Goal: Task Accomplishment & Management: Use online tool/utility

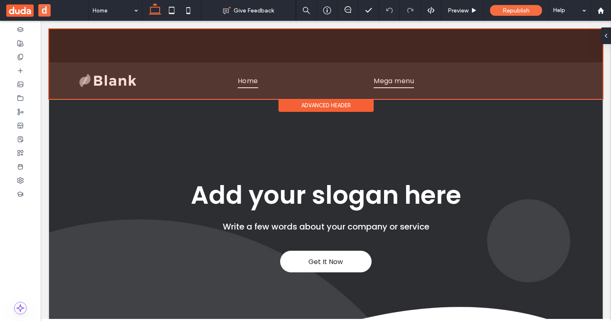
click at [370, 91] on div at bounding box center [325, 64] width 553 height 70
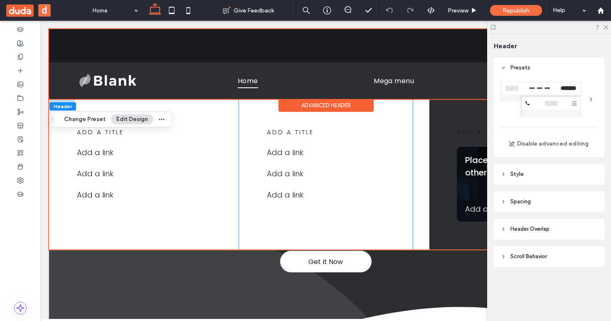
click at [389, 117] on div "add a title Add a link Add a link ﻿ Add a link ﻿" at bounding box center [325, 175] width 173 height 150
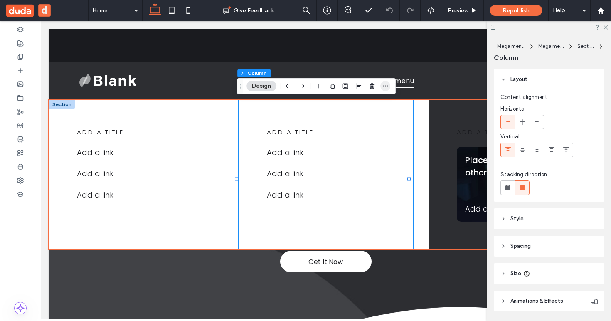
click at [381, 87] on span "button" at bounding box center [385, 86] width 10 height 10
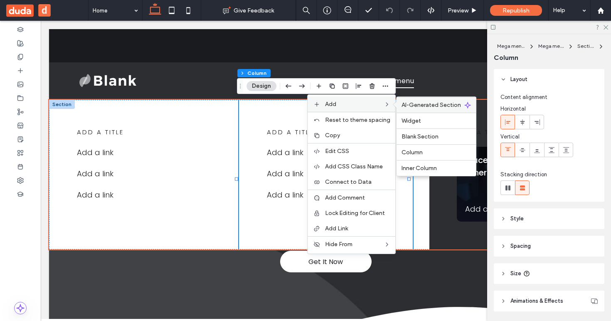
click at [420, 101] on span "AI-Generated Section" at bounding box center [430, 104] width 59 height 7
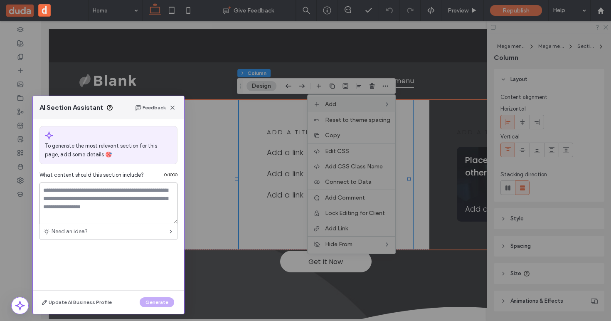
click at [133, 203] on textarea at bounding box center [108, 203] width 138 height 42
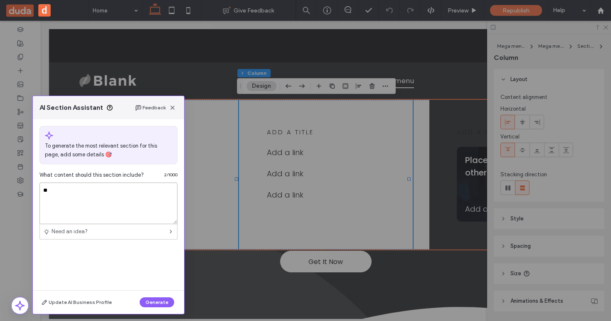
type textarea "*"
type textarea "**********"
click at [162, 299] on button "Generate" at bounding box center [157, 302] width 34 height 10
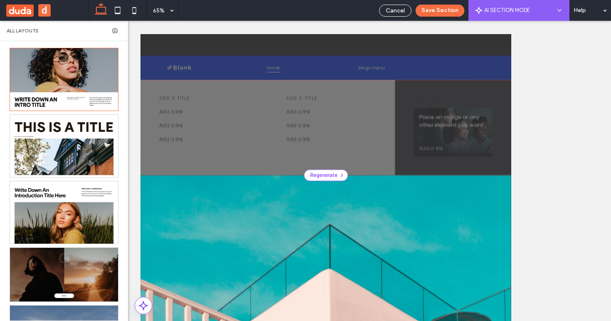
scroll to position [9, 0]
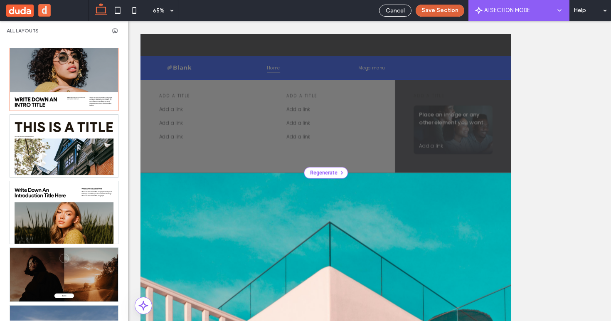
click at [432, 14] on button "Save Section" at bounding box center [439, 11] width 49 height 12
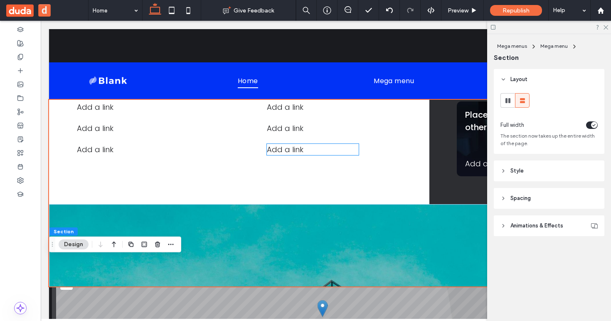
scroll to position [162, 0]
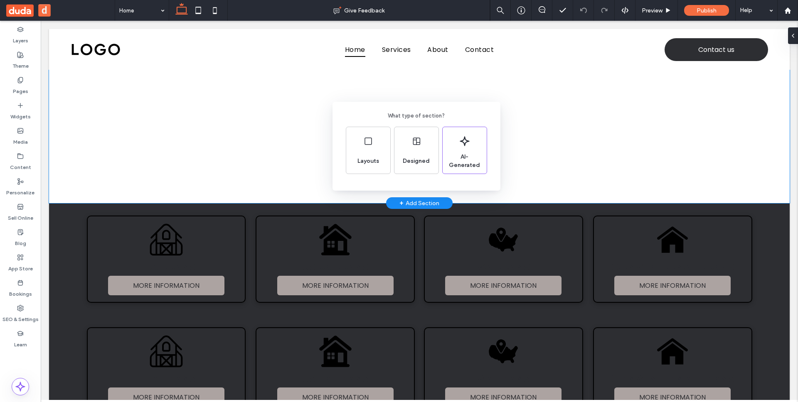
click at [221, 126] on div "What type of section? Layouts Designed AI-Generated" at bounding box center [399, 221] width 798 height 443
click at [64, 84] on div at bounding box center [419, 136] width 740 height 133
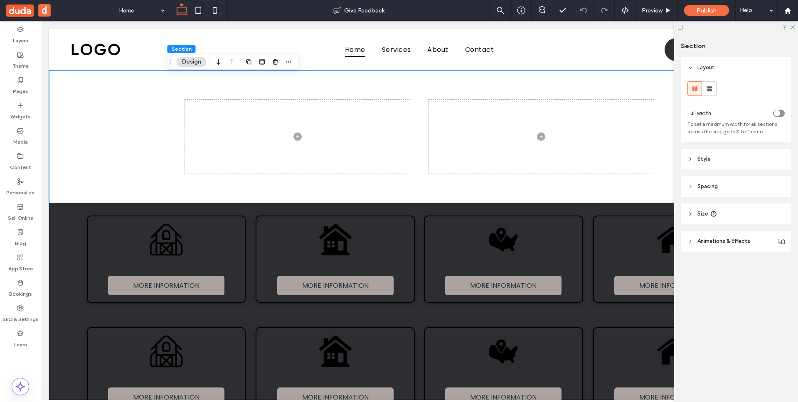
click at [709, 236] on header "Animations & Effects" at bounding box center [736, 241] width 111 height 21
click at [714, 272] on div "None" at bounding box center [733, 272] width 84 height 8
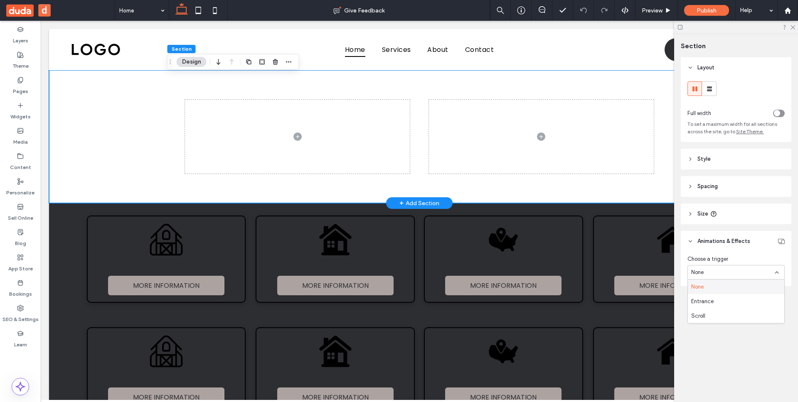
click at [89, 113] on div at bounding box center [419, 136] width 740 height 133
click at [717, 299] on div "Entrance" at bounding box center [736, 301] width 96 height 15
click at [717, 300] on div "None" at bounding box center [735, 307] width 97 height 15
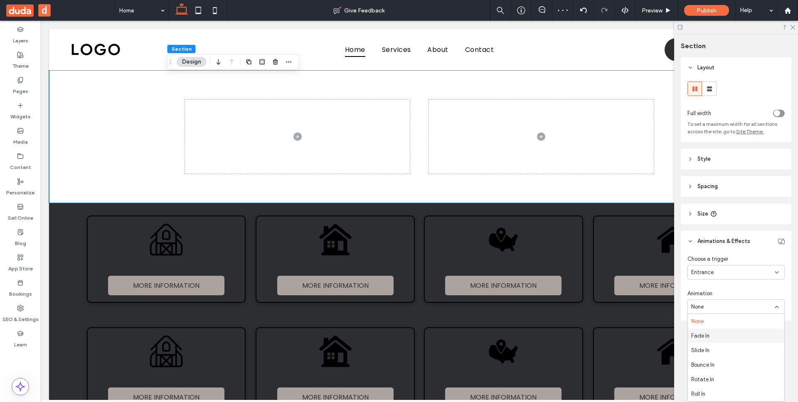
scroll to position [131, 0]
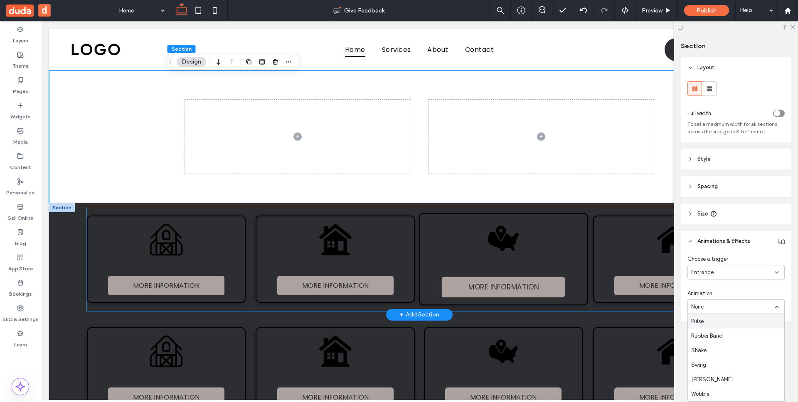
click at [443, 246] on div "Black map of the USA with a location pin. VA LOANS MORE INFORMATION" at bounding box center [503, 259] width 169 height 93
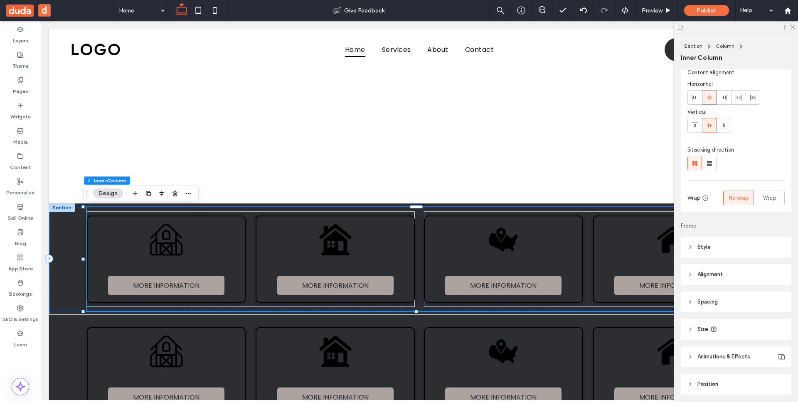
scroll to position [54, 0]
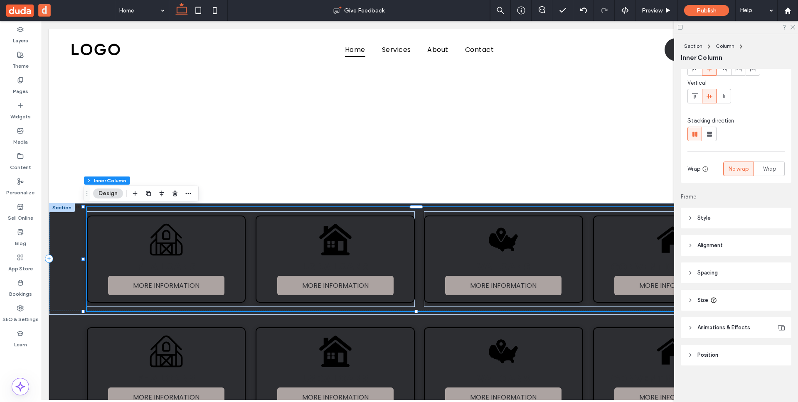
click at [693, 327] on header "Animations & Effects" at bounding box center [736, 327] width 111 height 21
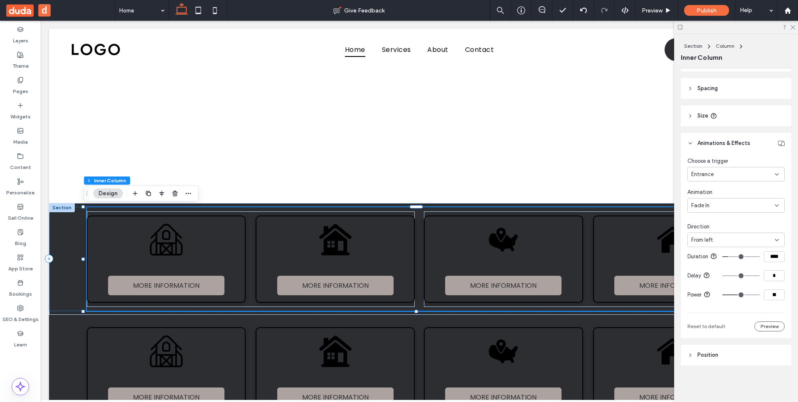
scroll to position [245, 0]
click at [92, 209] on div "Black and white line drawing of a barn. FHA LOANS MORE INFORMATION Black house …" at bounding box center [419, 259] width 665 height 104
click at [58, 223] on div "Black and white line drawing of a barn. FHA LOANS MORE INFORMATION Black house …" at bounding box center [419, 259] width 740 height 104
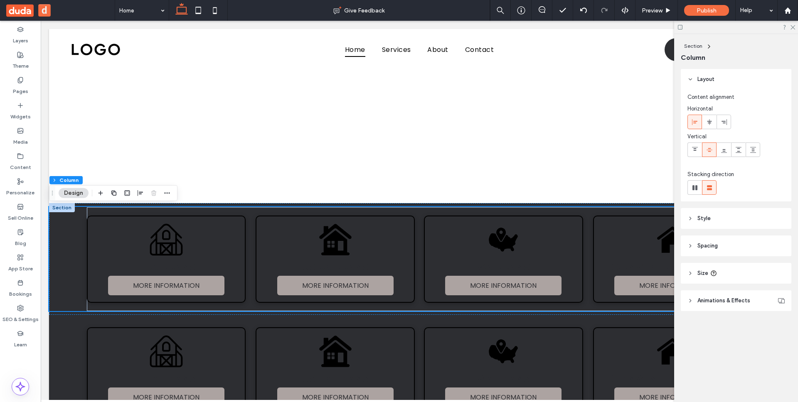
click at [714, 300] on span "Animations & Effects" at bounding box center [723, 301] width 53 height 8
click at [742, 329] on div "None" at bounding box center [733, 332] width 84 height 8
click at [748, 319] on div "Choose a trigger" at bounding box center [735, 319] width 97 height 8
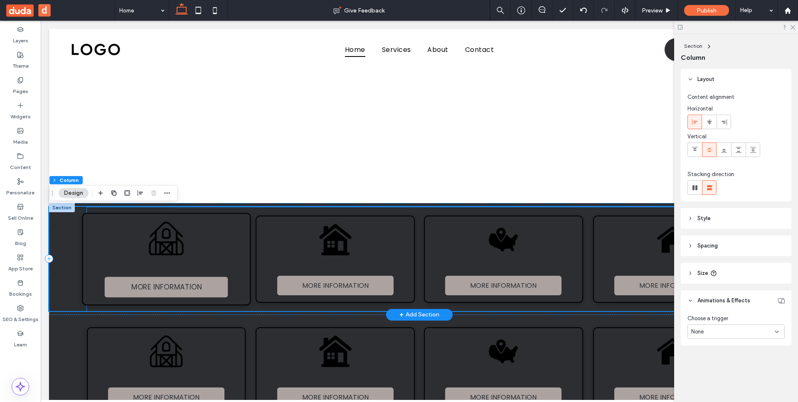
click at [231, 235] on div "Black and white line drawing of a barn. FHA LOANS MORE INFORMATION" at bounding box center [166, 259] width 169 height 93
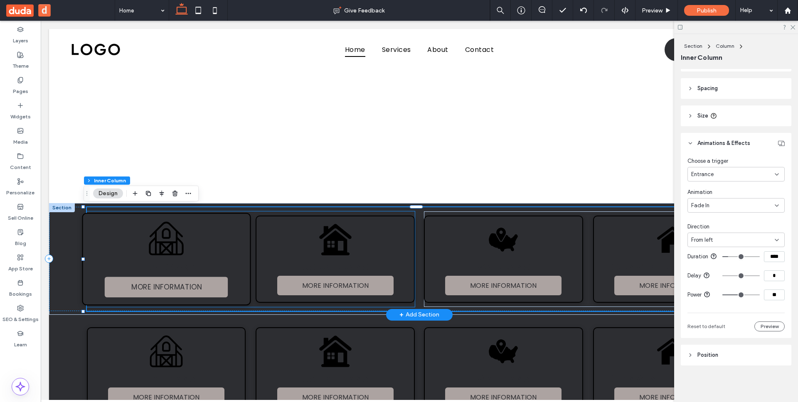
click at [133, 243] on div "Black and white line drawing of a barn. FHA LOANS MORE INFORMATION" at bounding box center [166, 259] width 169 height 93
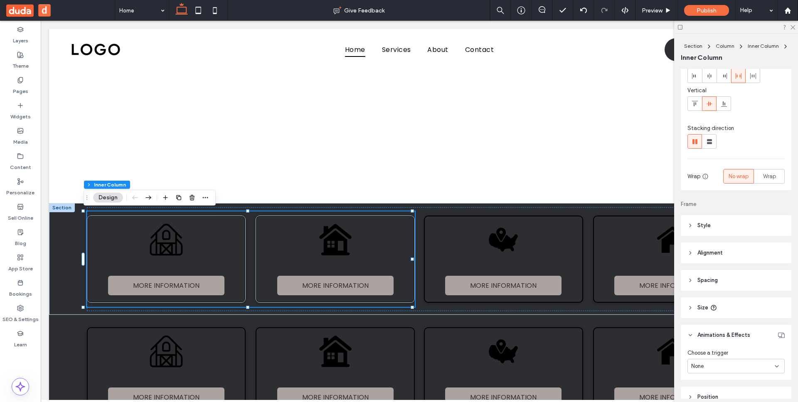
scroll to position [88, 0]
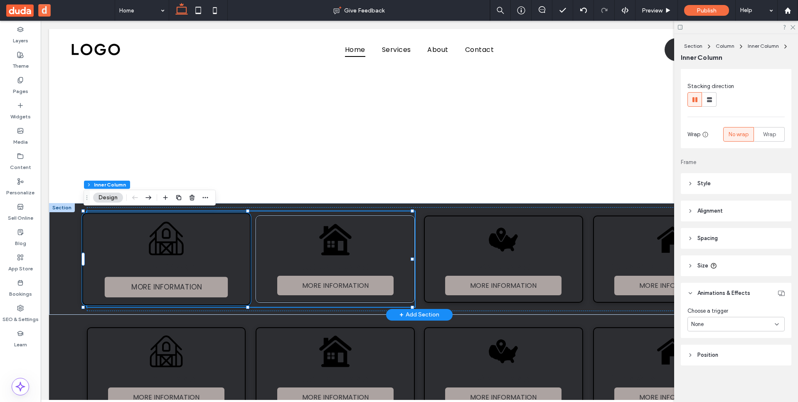
click at [181, 232] on div "Black and white line drawing of a barn. FHA LOANS MORE INFORMATION" at bounding box center [166, 259] width 169 height 93
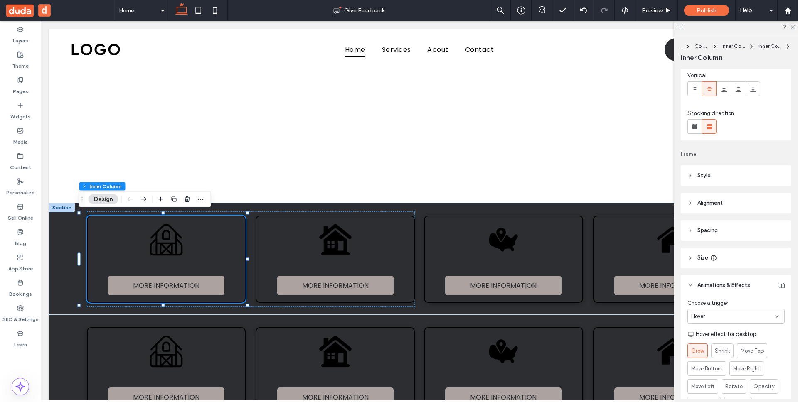
scroll to position [96, 0]
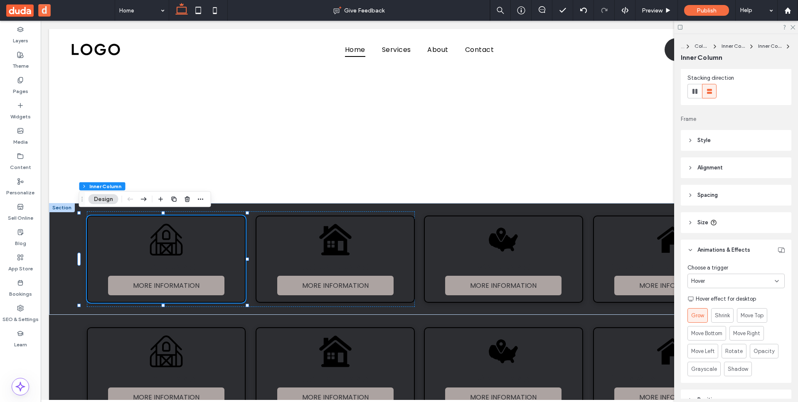
click at [715, 276] on div "Hover" at bounding box center [735, 281] width 97 height 15
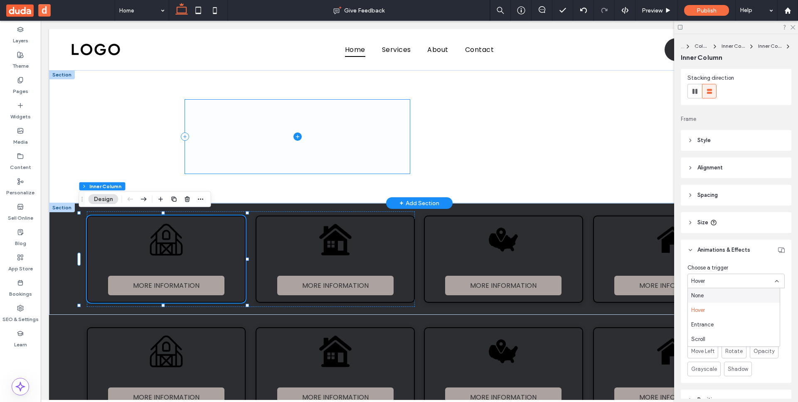
click at [350, 123] on span at bounding box center [297, 137] width 225 height 74
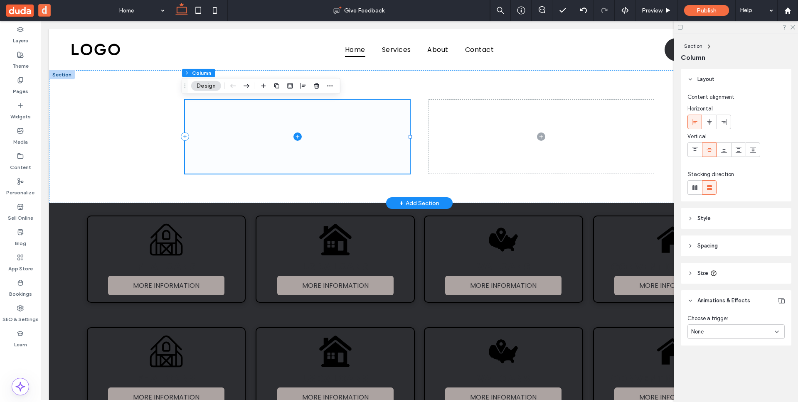
click at [350, 123] on span at bounding box center [297, 137] width 225 height 74
click at [715, 332] on div "None" at bounding box center [733, 332] width 84 height 8
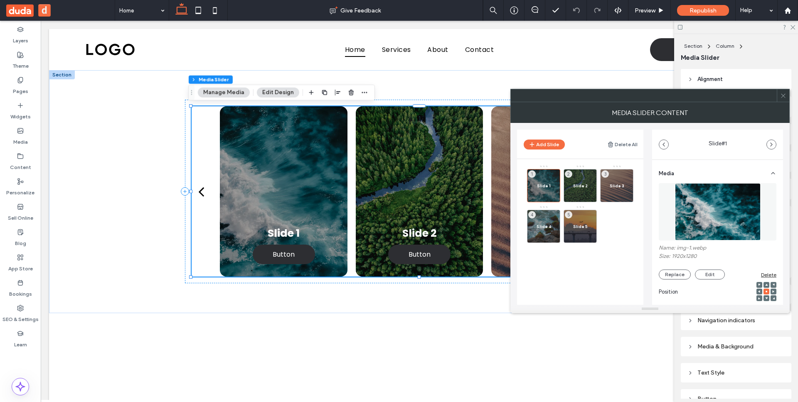
click at [782, 96] on icon at bounding box center [783, 96] width 6 height 6
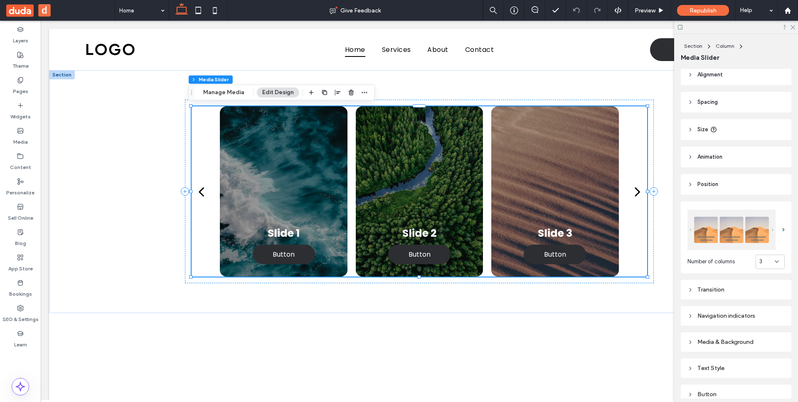
scroll to position [5, 0]
click at [728, 287] on div "Transition" at bounding box center [735, 288] width 97 height 7
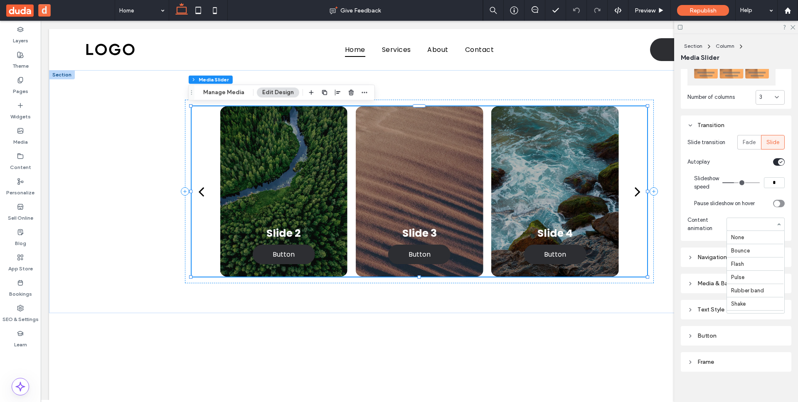
scroll to position [218, 0]
click at [789, 221] on div "Alignment Spacing Padding (inner spacing) 0px 0% 0px 0% * px 0px * px 0px Size …" at bounding box center [739, 234] width 116 height 330
click at [688, 256] on icon at bounding box center [690, 258] width 6 height 6
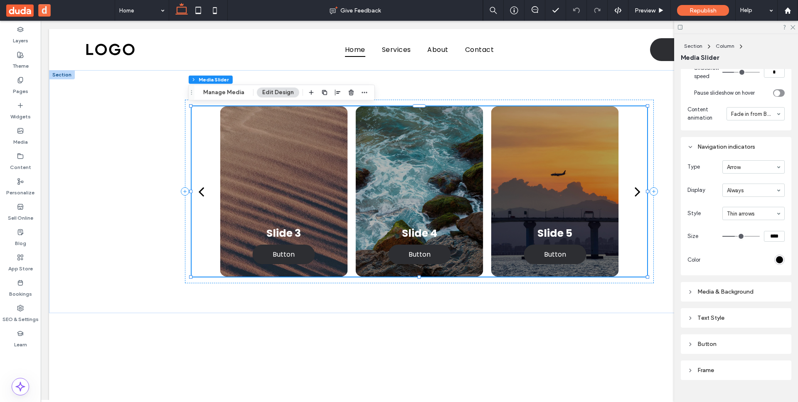
scroll to position [281, 0]
click at [712, 289] on div "Media & Background" at bounding box center [735, 290] width 97 height 7
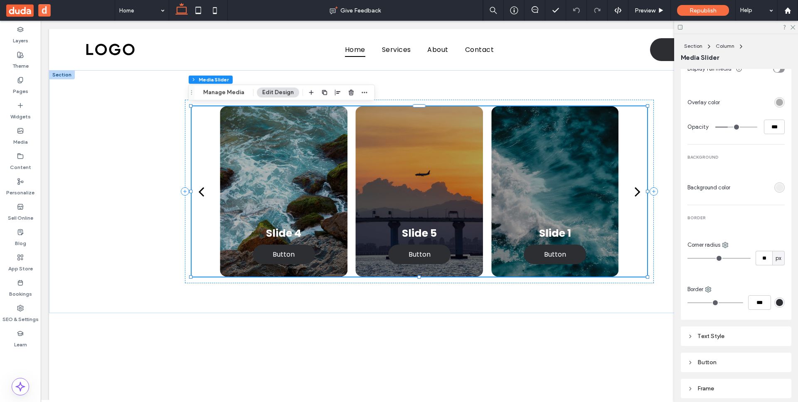
scroll to position [569, 0]
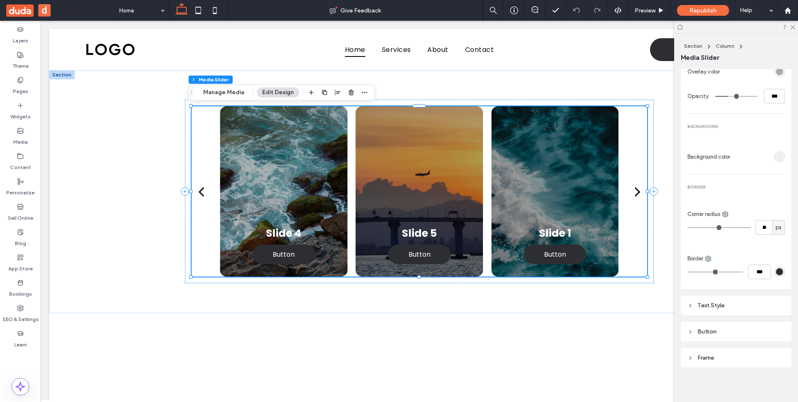
click at [693, 355] on icon at bounding box center [690, 358] width 6 height 6
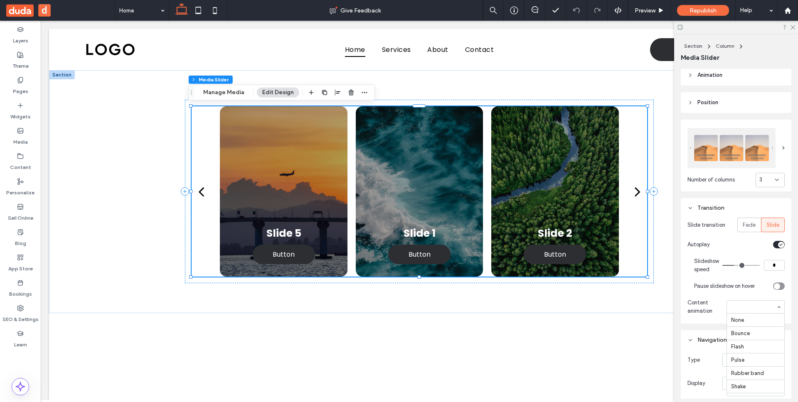
scroll to position [218, 0]
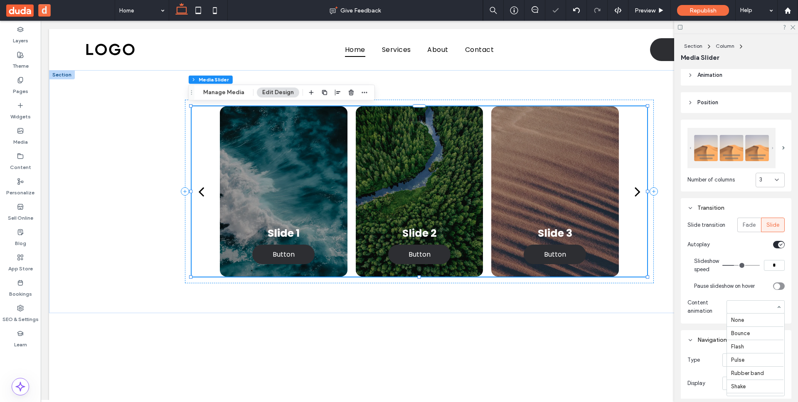
click at [751, 301] on div at bounding box center [755, 307] width 57 height 12
type input "****"
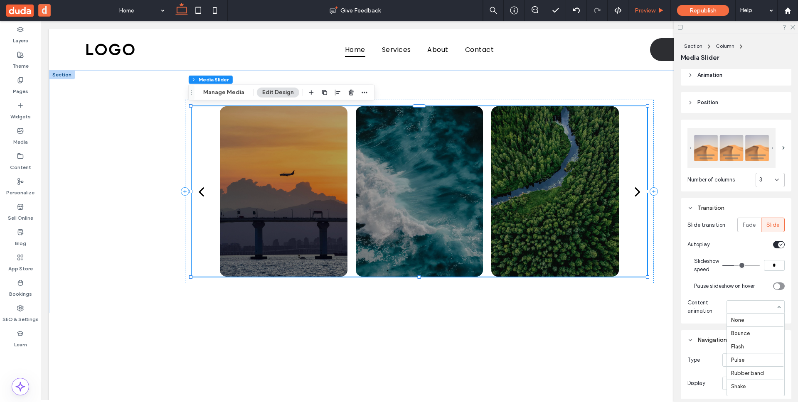
scroll to position [218, 0]
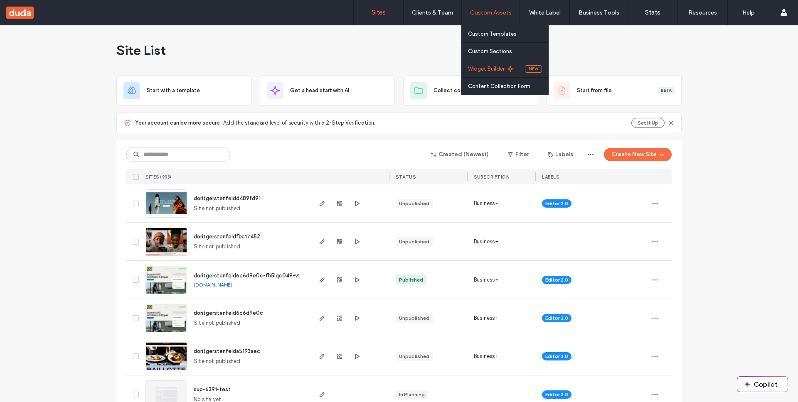
click at [490, 64] on link "Widget Builder" at bounding box center [496, 68] width 57 height 17
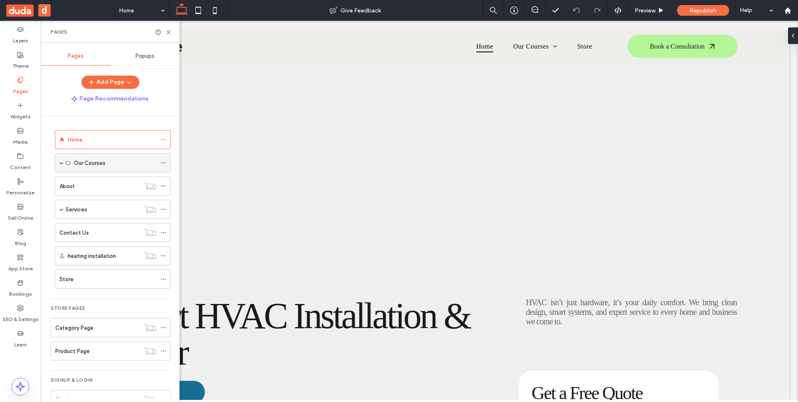
click at [61, 163] on span at bounding box center [61, 163] width 4 height 4
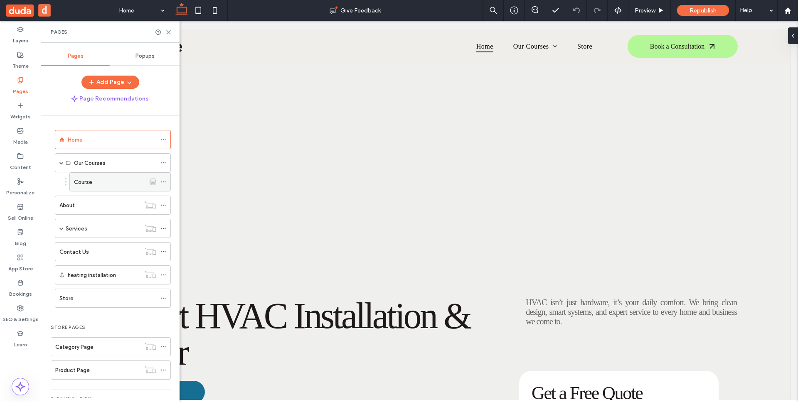
click at [92, 181] on div "Course" at bounding box center [109, 182] width 71 height 9
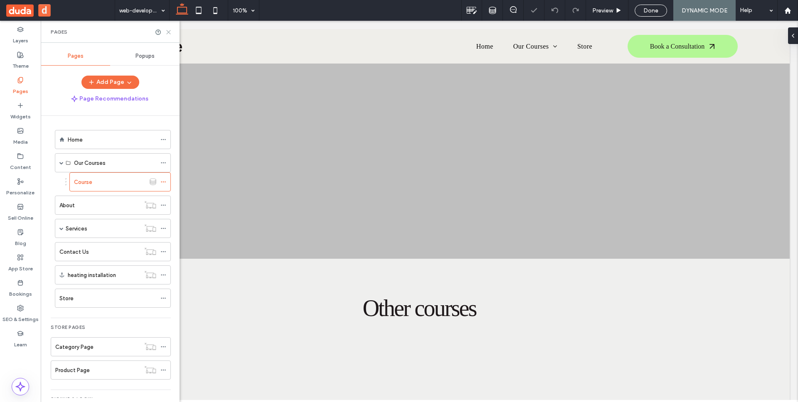
click at [169, 31] on use at bounding box center [169, 32] width 4 height 4
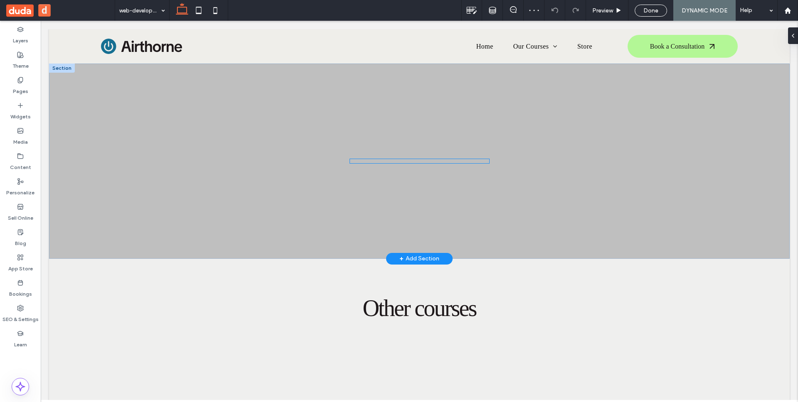
click at [353, 159] on div "We could not process your handlebars inputs properly. Please make sure they are…" at bounding box center [419, 161] width 139 height 4
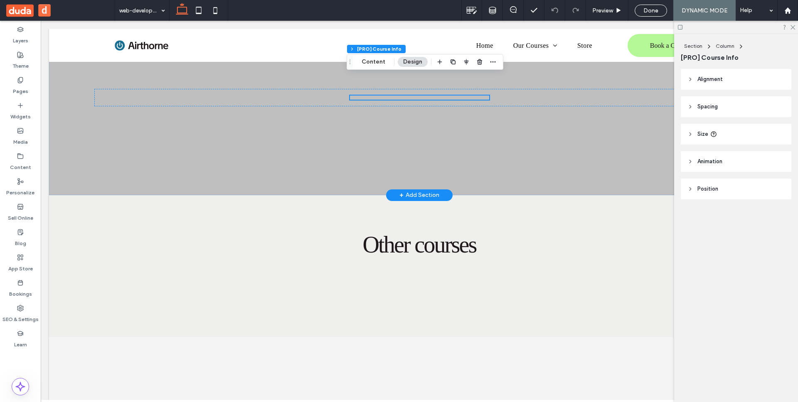
scroll to position [161, 0]
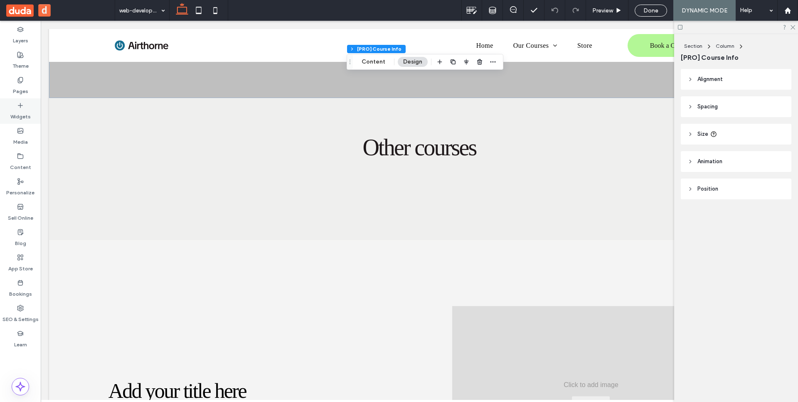
click at [18, 115] on label "Widgets" at bounding box center [20, 115] width 20 height 12
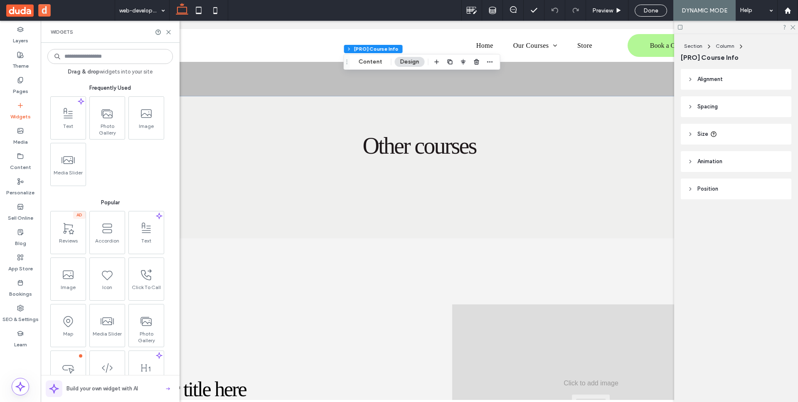
scroll to position [159, 0]
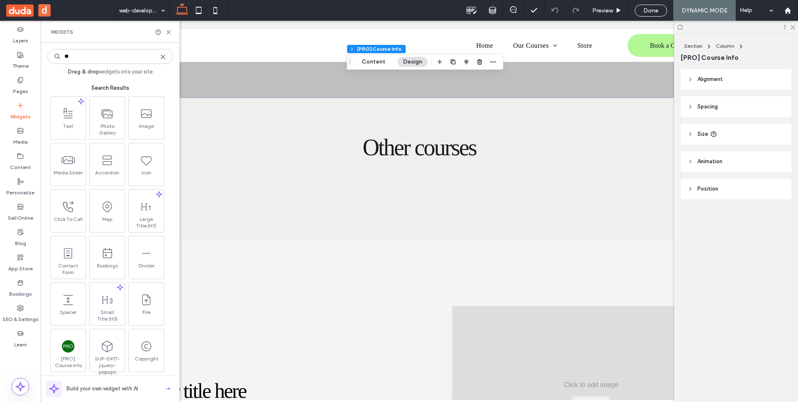
type input "***"
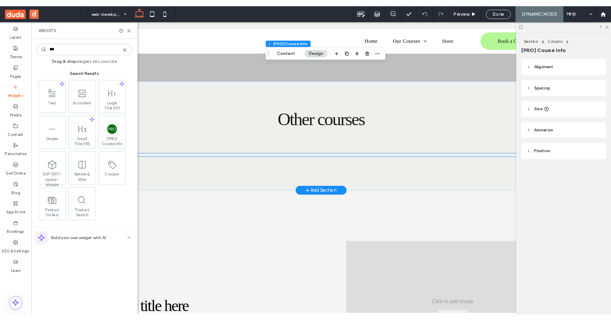
scroll to position [0, 0]
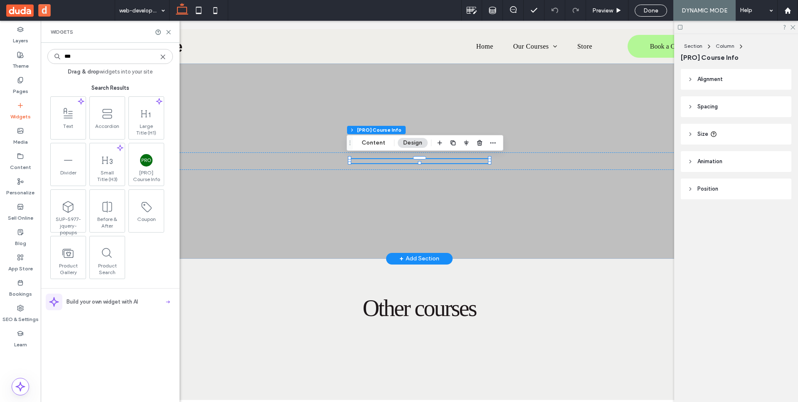
click at [400, 160] on div "We could not process your handlebars inputs properly. Please make sure they are…" at bounding box center [419, 161] width 139 height 4
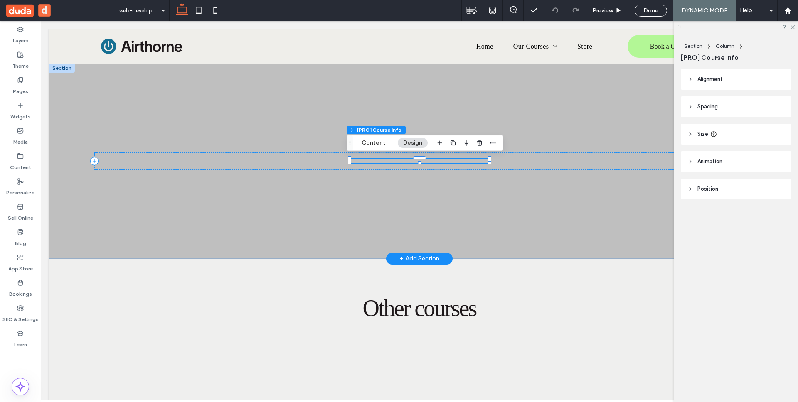
click at [400, 160] on div "We could not process your handlebars inputs properly. Please make sure they are…" at bounding box center [419, 161] width 139 height 4
click at [476, 144] on icon "button" at bounding box center [479, 143] width 7 height 7
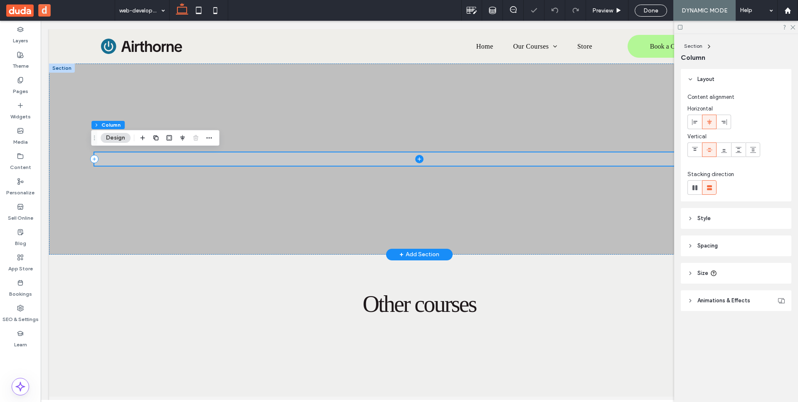
click at [419, 159] on icon at bounding box center [419, 159] width 0 height 4
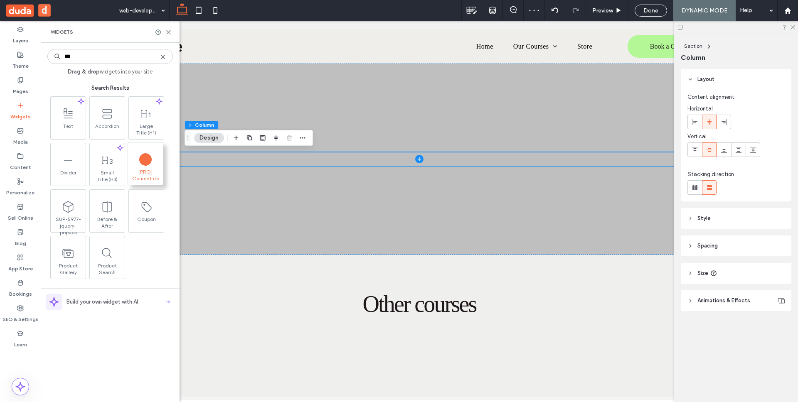
type input "***"
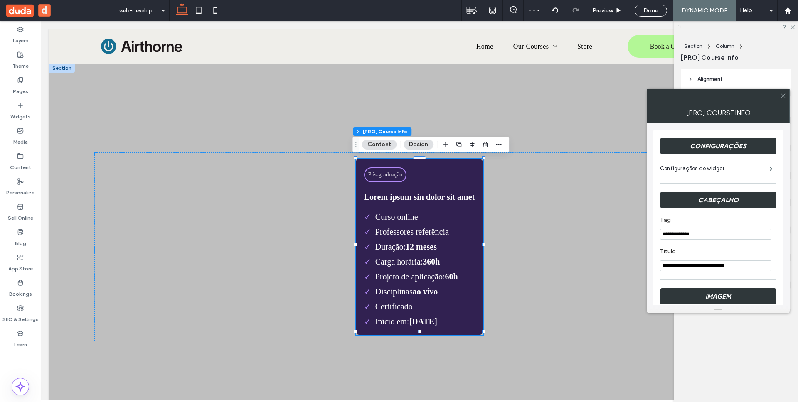
click at [781, 96] on icon at bounding box center [783, 96] width 6 height 6
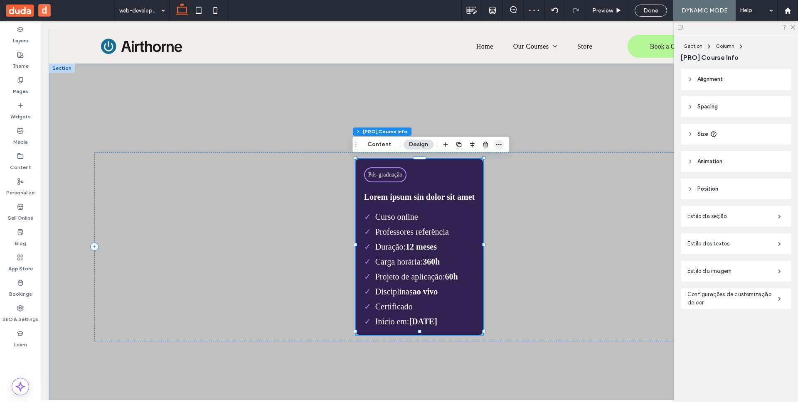
click at [498, 143] on icon "button" at bounding box center [498, 144] width 7 height 7
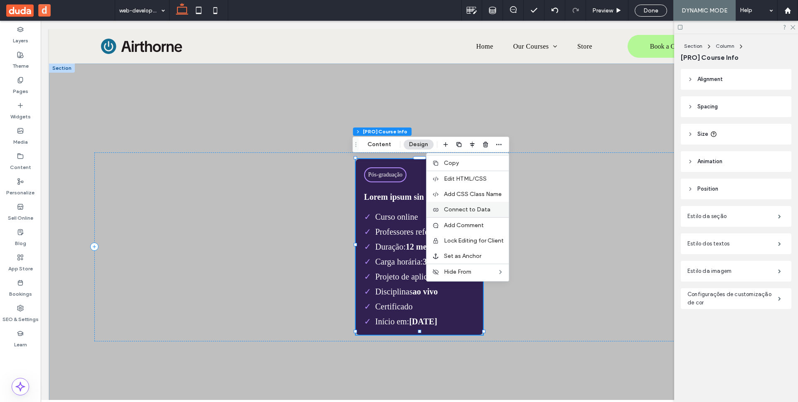
click at [479, 208] on span "Connect to Data" at bounding box center [467, 209] width 47 height 7
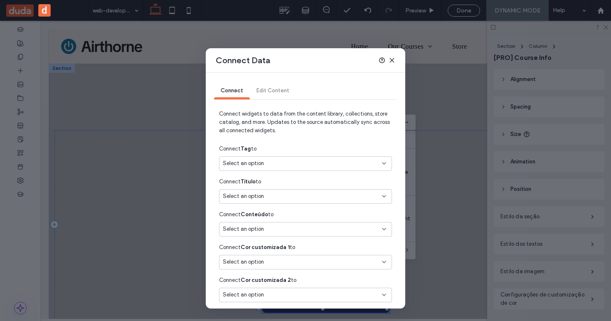
click at [318, 161] on div "Select an option" at bounding box center [300, 163] width 155 height 8
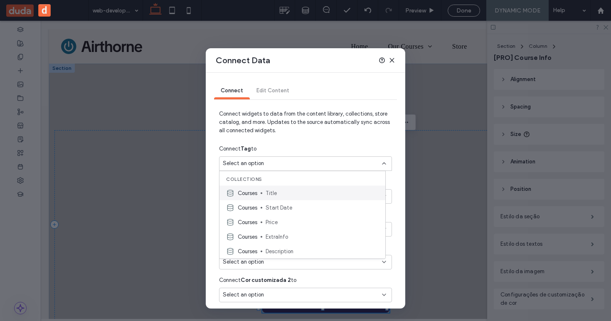
click at [313, 190] on span "Title" at bounding box center [322, 193] width 113 height 8
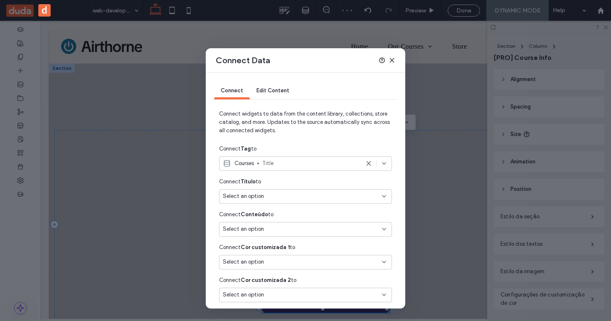
click at [394, 60] on icon at bounding box center [391, 60] width 7 height 7
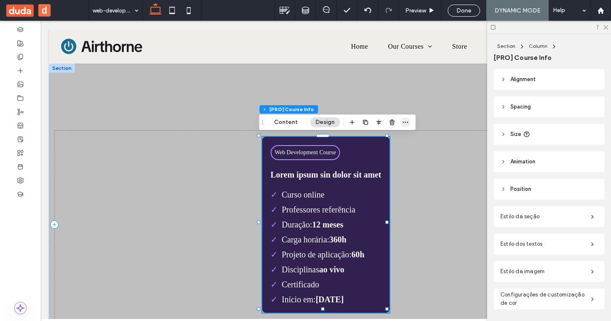
click at [406, 121] on icon "button" at bounding box center [405, 122] width 7 height 7
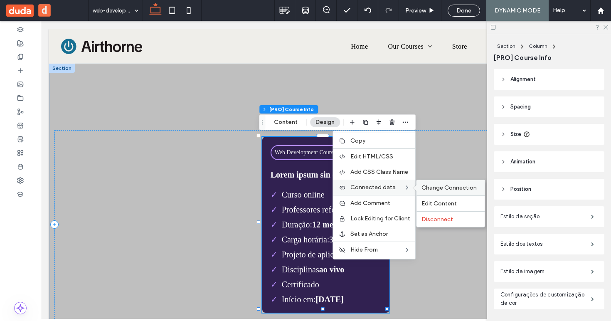
click at [430, 184] on span "Change Connection" at bounding box center [448, 187] width 55 height 7
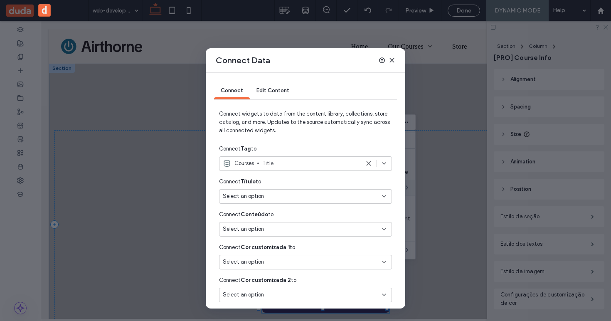
scroll to position [2, 0]
click at [304, 193] on div "Select an option" at bounding box center [300, 195] width 155 height 8
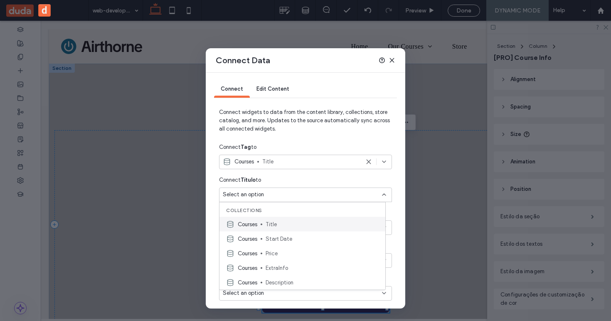
click at [295, 223] on span "Title" at bounding box center [322, 224] width 113 height 8
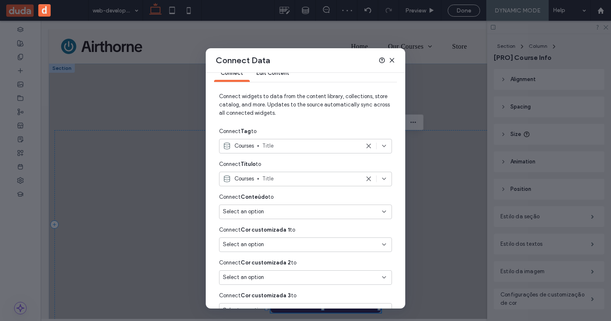
scroll to position [18, 0]
drag, startPoint x: 242, startPoint y: 197, endPoint x: 266, endPoint y: 198, distance: 24.1
click at [266, 198] on strong "Conteúdo" at bounding box center [254, 196] width 27 height 6
click at [259, 216] on div "Select an option" at bounding box center [305, 211] width 173 height 15
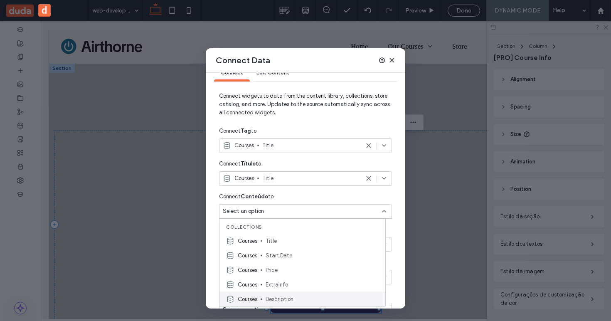
click at [306, 302] on span "Description" at bounding box center [322, 299] width 113 height 8
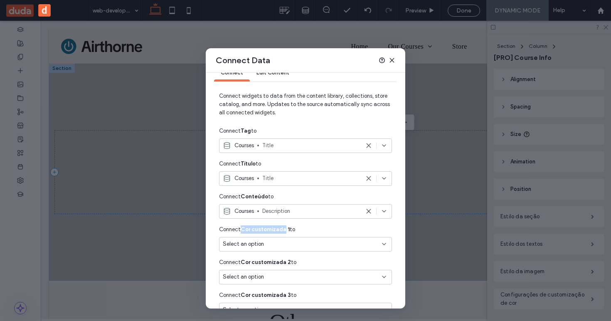
drag, startPoint x: 240, startPoint y: 231, endPoint x: 284, endPoint y: 231, distance: 44.1
click at [284, 231] on span "Connect Cor customizada 1 to" at bounding box center [257, 229] width 76 height 8
click at [311, 231] on div "Connect Cor customizada 1 to" at bounding box center [305, 229] width 173 height 15
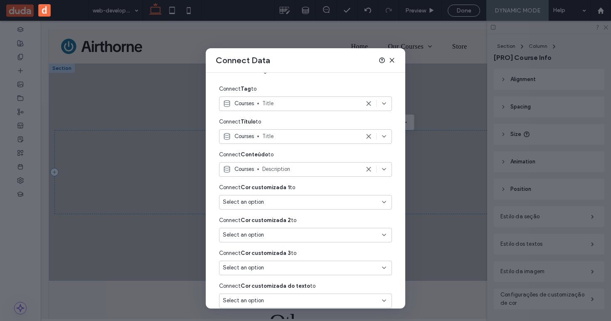
scroll to position [96, 0]
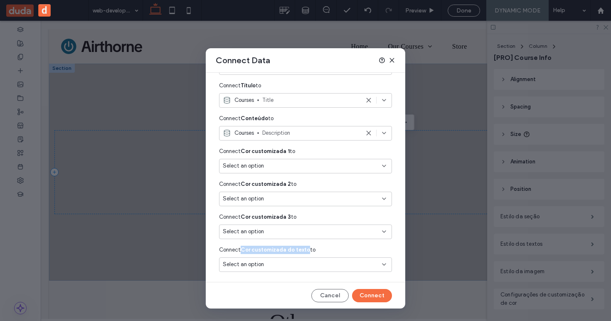
drag, startPoint x: 242, startPoint y: 249, endPoint x: 306, endPoint y: 249, distance: 64.4
click at [306, 249] on span "Connect Cor customizada do texto to" at bounding box center [267, 250] width 96 height 8
click at [325, 235] on div "Select an option" at bounding box center [300, 231] width 155 height 8
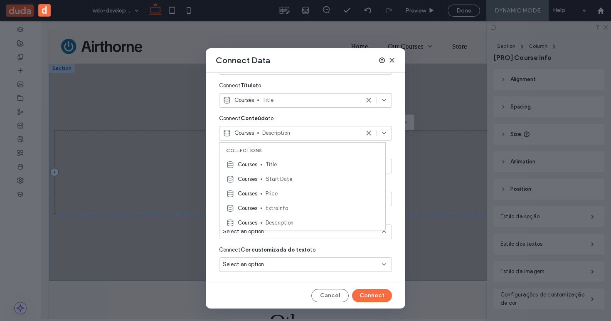
scroll to position [36, 0]
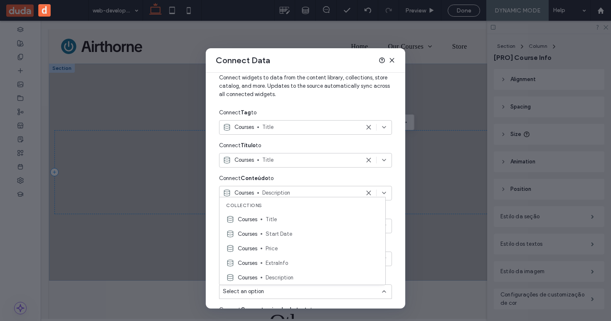
click at [386, 178] on div "Connect Edit Content Connect widgets to data from the content library, collecti…" at bounding box center [305, 191] width 199 height 236
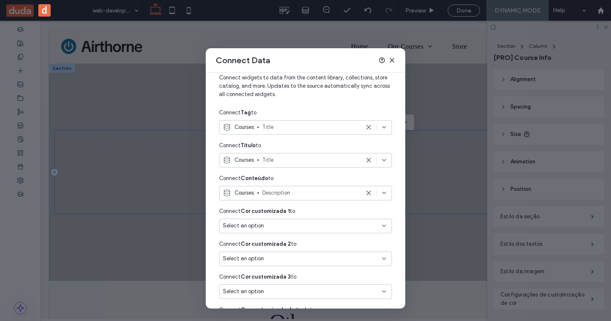
scroll to position [96, 0]
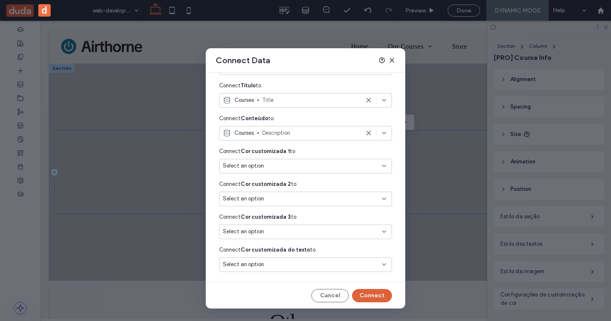
click at [372, 294] on button "Connect" at bounding box center [372, 295] width 40 height 13
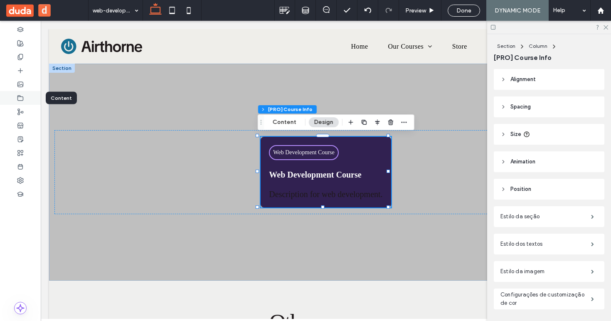
click at [28, 98] on div at bounding box center [20, 98] width 41 height 14
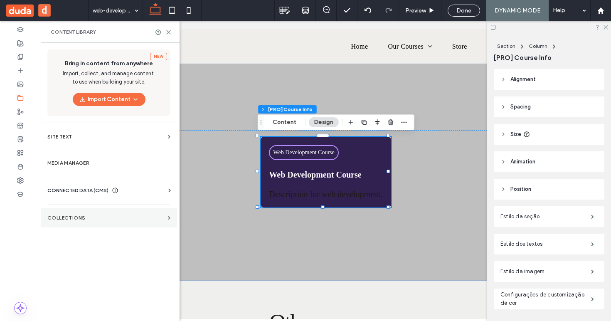
click at [84, 224] on section "Collections" at bounding box center [109, 217] width 136 height 19
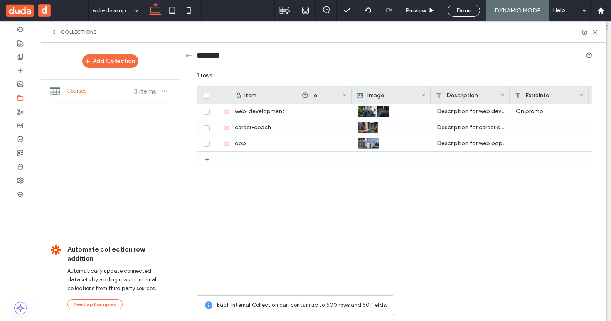
scroll to position [0, 224]
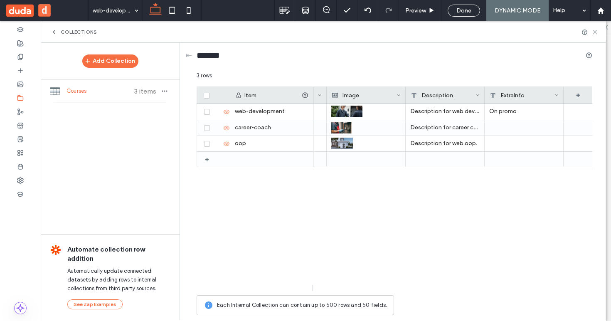
click at [595, 33] on icon at bounding box center [595, 32] width 6 height 6
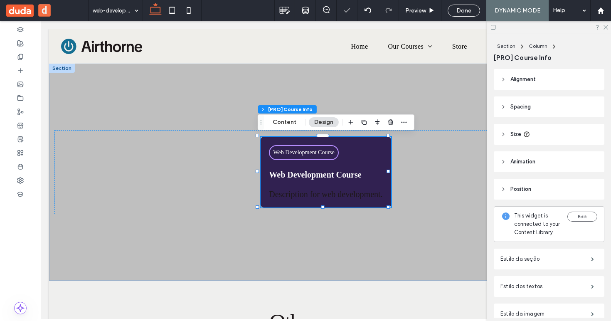
scroll to position [0, 0]
click at [401, 122] on icon "button" at bounding box center [404, 122] width 7 height 7
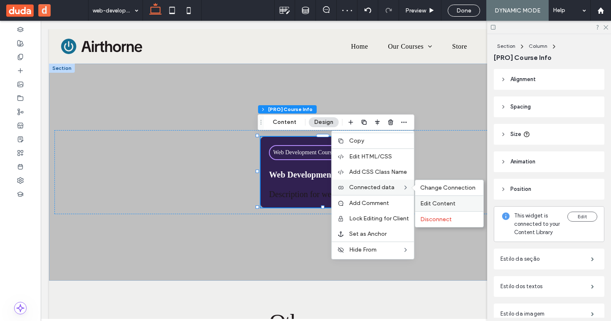
click at [443, 207] on span "Edit Content" at bounding box center [437, 203] width 35 height 7
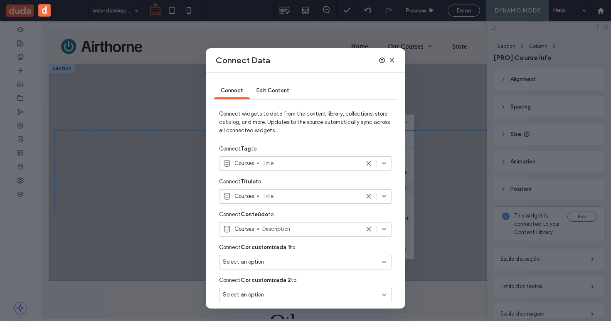
click at [304, 194] on span "Title" at bounding box center [310, 196] width 97 height 8
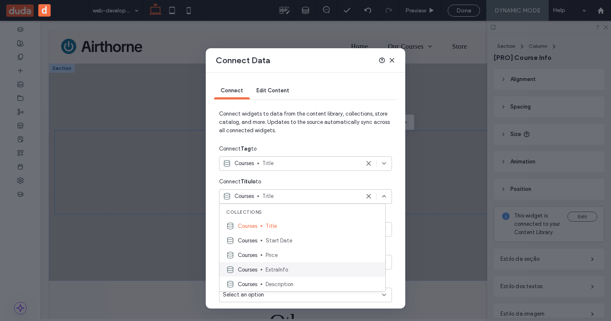
click at [301, 265] on span "ExtraInfo" at bounding box center [322, 269] width 113 height 8
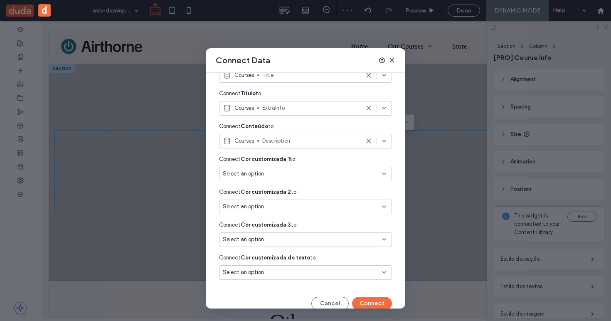
scroll to position [96, 0]
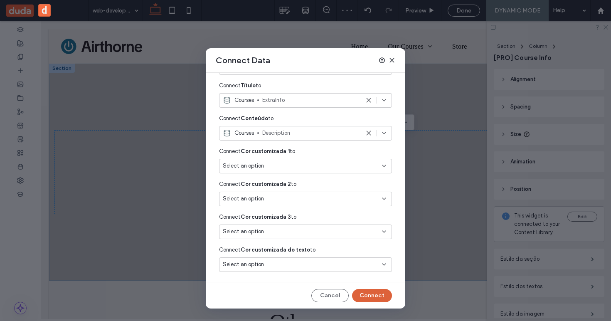
click at [380, 298] on button "Connect" at bounding box center [372, 295] width 40 height 13
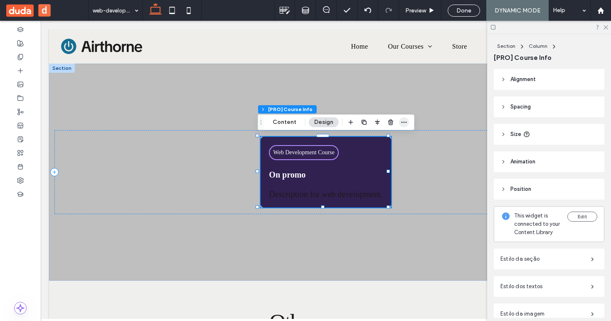
click at [401, 120] on icon "button" at bounding box center [404, 122] width 7 height 7
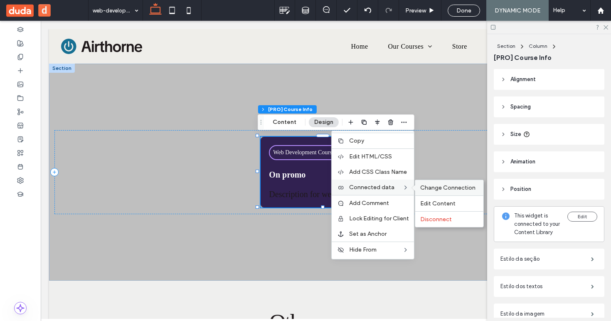
click at [440, 189] on span "Change Connection" at bounding box center [447, 187] width 55 height 7
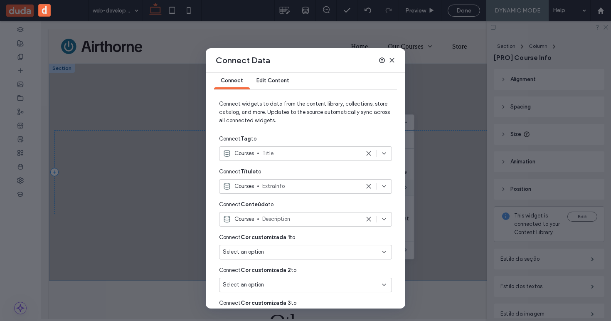
scroll to position [10, 0]
click at [312, 219] on span "Description" at bounding box center [310, 218] width 97 height 8
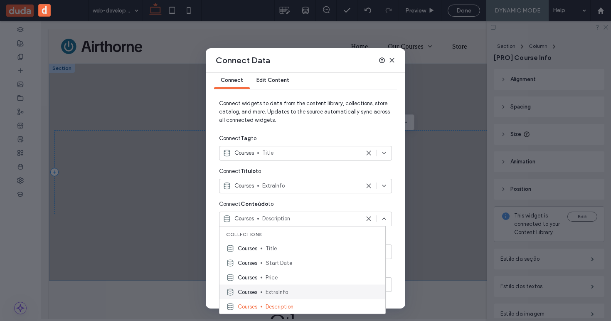
click at [295, 289] on span "ExtraInfo" at bounding box center [322, 292] width 113 height 8
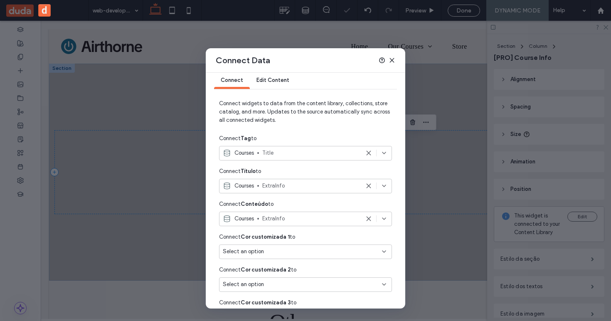
click at [293, 186] on span "ExtraInfo" at bounding box center [310, 186] width 97 height 8
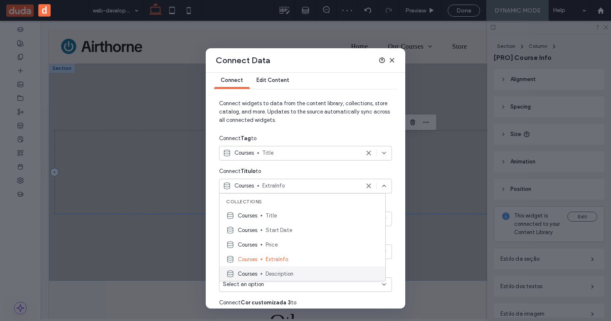
click at [288, 272] on span "Description" at bounding box center [322, 273] width 113 height 8
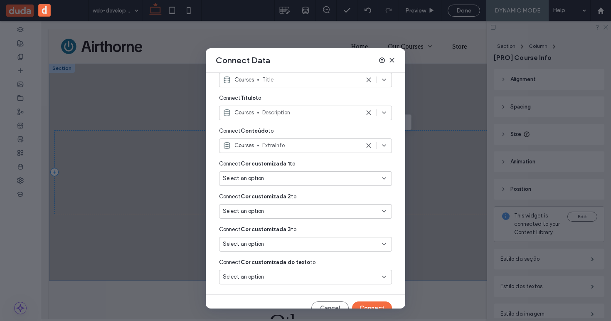
scroll to position [96, 0]
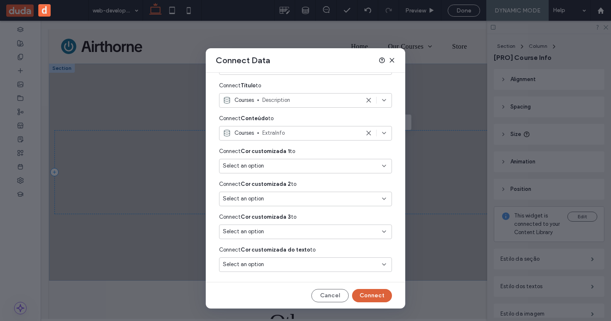
click at [376, 295] on button "Connect" at bounding box center [372, 295] width 40 height 13
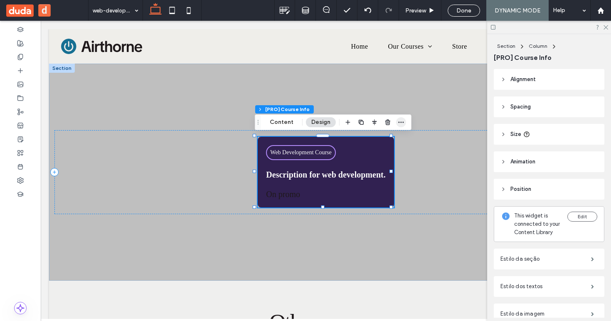
click at [399, 121] on icon "button" at bounding box center [401, 122] width 7 height 7
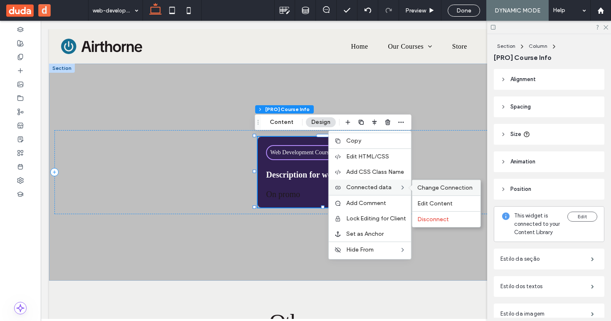
click at [421, 187] on span "Change Connection" at bounding box center [444, 187] width 55 height 7
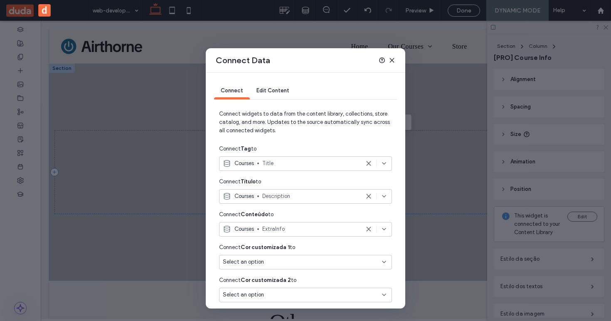
click at [317, 165] on span "Title" at bounding box center [310, 163] width 97 height 8
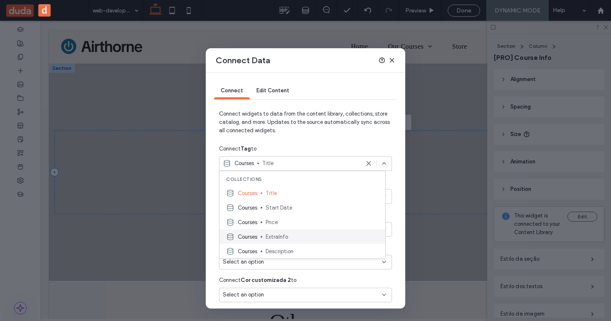
click at [305, 231] on div "Courses ExtraInfo" at bounding box center [302, 236] width 166 height 15
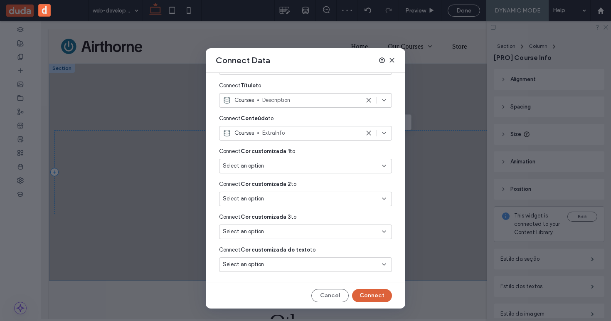
click at [368, 300] on button "Connect" at bounding box center [372, 295] width 40 height 13
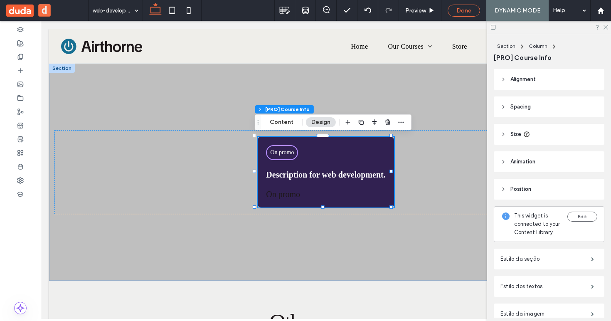
click at [457, 7] on span "Done" at bounding box center [463, 10] width 15 height 7
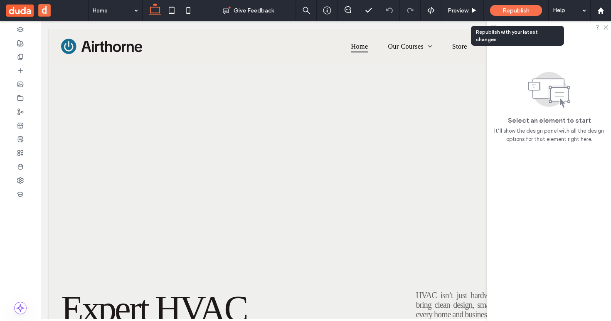
click at [524, 9] on span "Republish" at bounding box center [515, 10] width 27 height 7
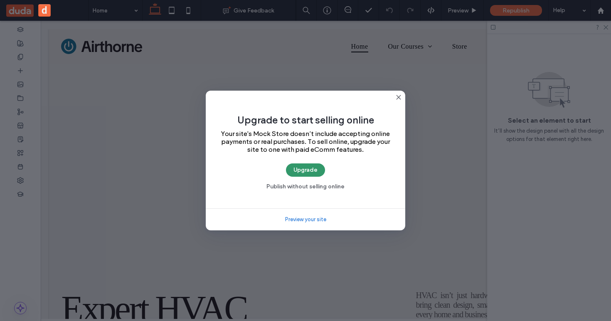
click at [300, 170] on button "Upgrade" at bounding box center [305, 169] width 39 height 13
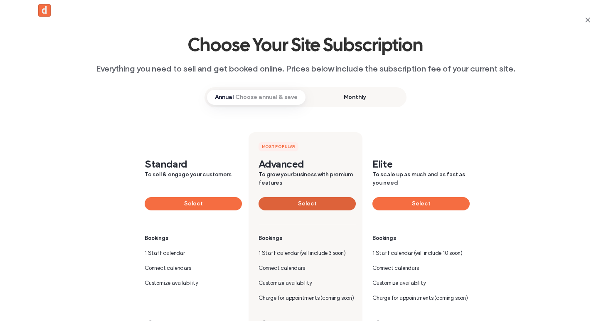
click at [321, 201] on button "Select" at bounding box center [306, 203] width 97 height 13
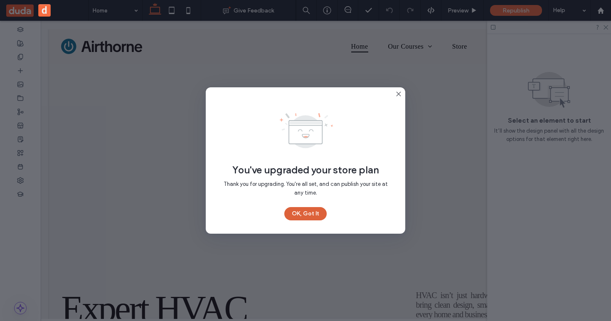
click at [303, 216] on button "OK, Got It" at bounding box center [305, 213] width 42 height 13
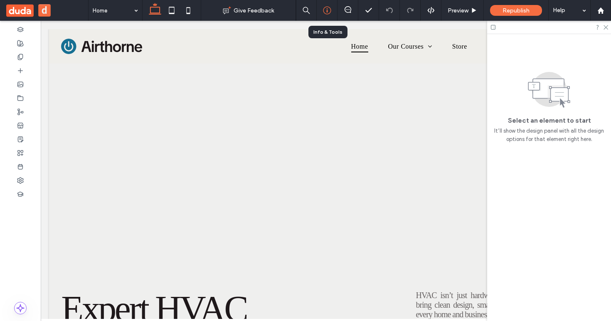
click at [329, 8] on icon at bounding box center [327, 10] width 8 height 8
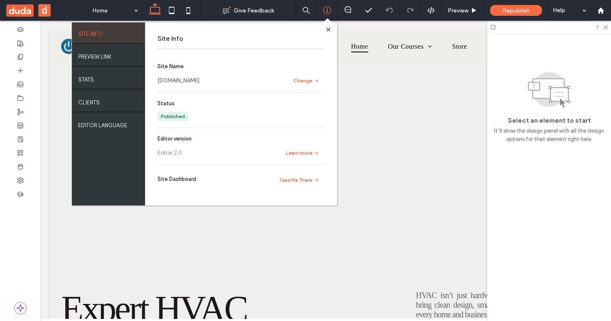
click at [199, 82] on link "[DOMAIN_NAME]" at bounding box center [178, 80] width 42 height 8
click at [328, 25] on span at bounding box center [327, 23] width 8 height 8
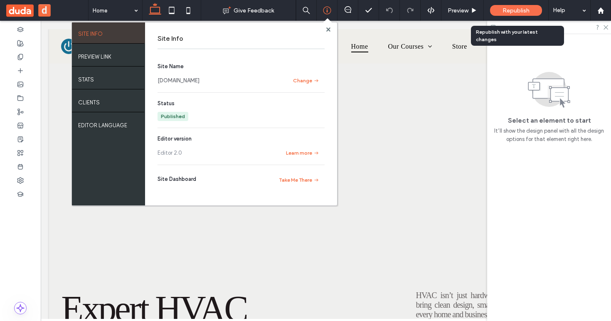
click at [507, 9] on span "Republish" at bounding box center [515, 10] width 27 height 7
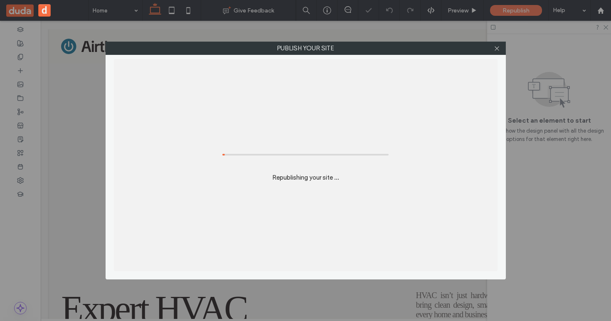
click at [514, 11] on div "Publish your site Republishing your site ..." at bounding box center [305, 160] width 611 height 321
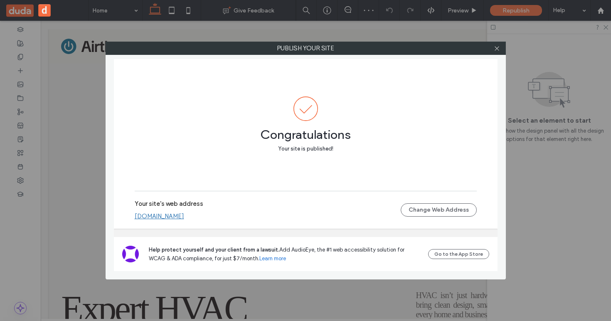
click at [184, 218] on link "[DOMAIN_NAME]" at bounding box center [159, 215] width 49 height 7
click at [496, 51] on icon at bounding box center [497, 48] width 6 height 6
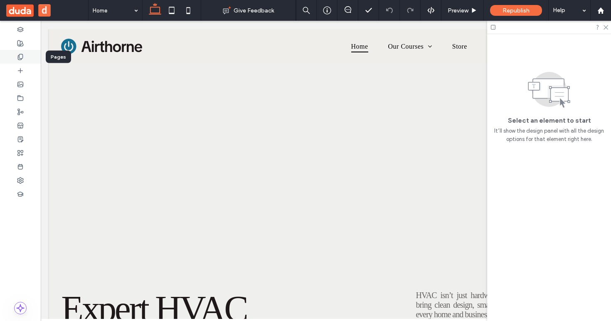
click at [22, 56] on use at bounding box center [20, 56] width 5 height 5
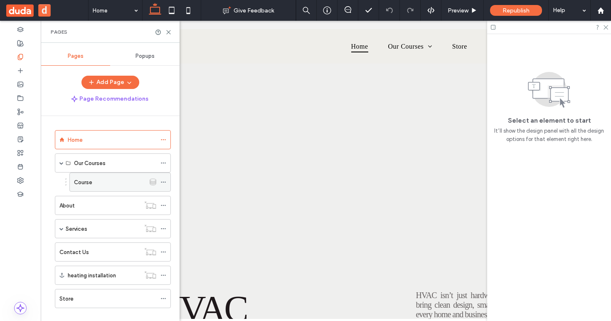
click at [105, 182] on div "Course" at bounding box center [109, 182] width 71 height 9
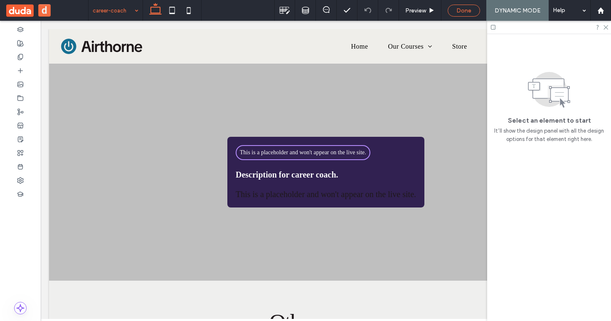
click at [459, 12] on span "Done" at bounding box center [463, 10] width 15 height 7
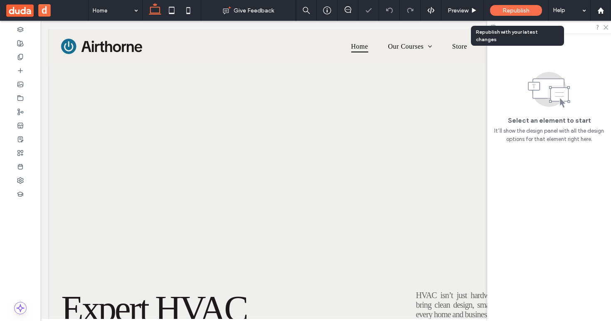
click at [517, 11] on span "Republish" at bounding box center [515, 10] width 27 height 7
